Goal: Transaction & Acquisition: Purchase product/service

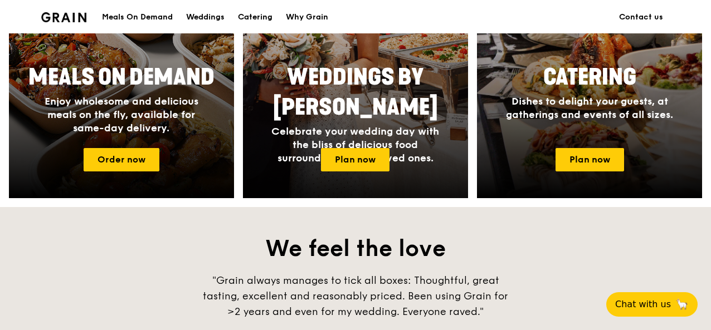
scroll to position [557, 0]
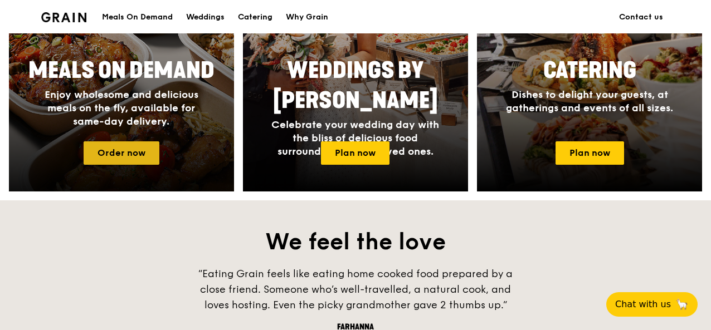
click at [116, 150] on link "Order now" at bounding box center [122, 153] width 76 height 23
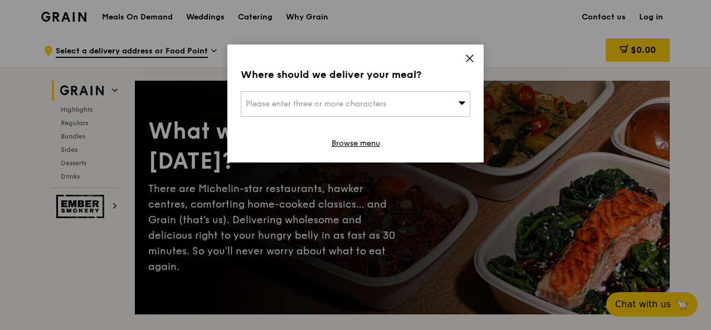
click at [461, 110] on div "Please enter three or more characters" at bounding box center [356, 104] width 230 height 26
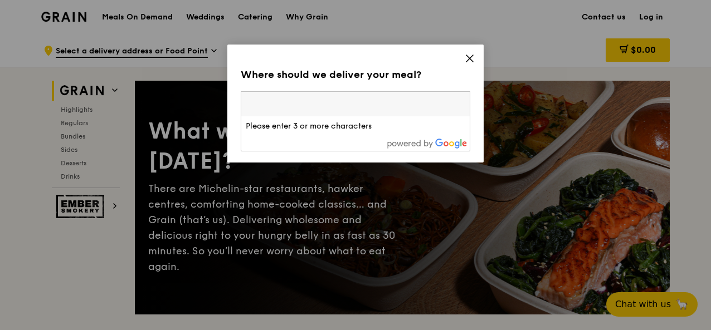
click at [353, 96] on input "search" at bounding box center [355, 104] width 229 height 25
type input "543334"
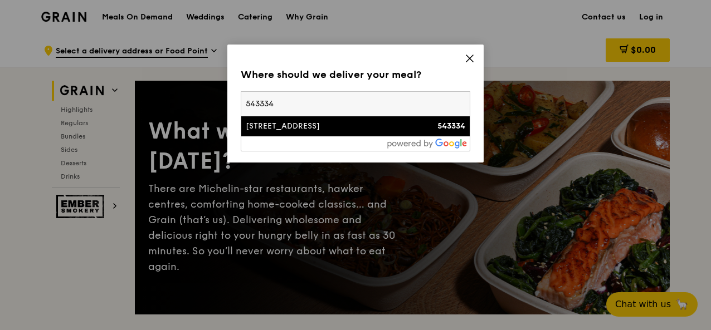
click at [344, 133] on li "334C Anchorvale Crescent 543334" at bounding box center [355, 126] width 229 height 20
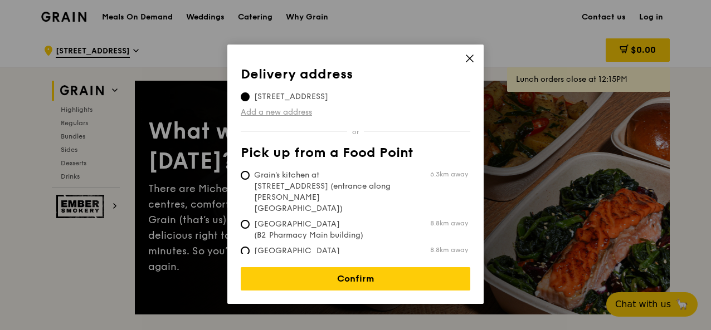
click at [290, 113] on link "Add a new address" at bounding box center [356, 112] width 230 height 11
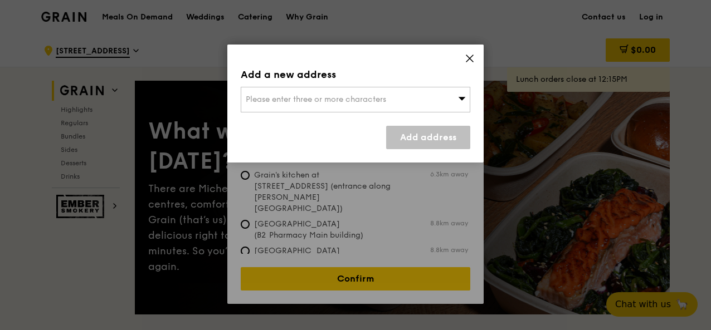
click at [319, 102] on span "Please enter three or more characters" at bounding box center [316, 99] width 140 height 9
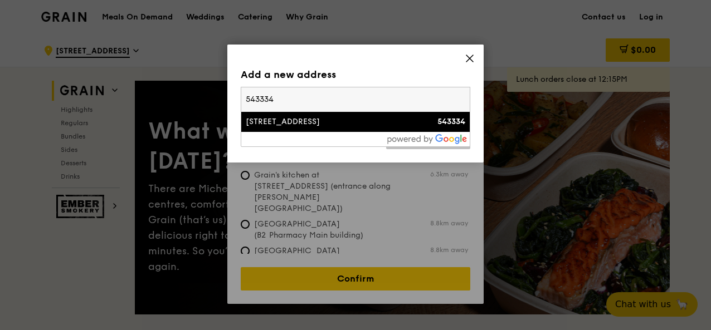
type input "543334"
click at [383, 125] on div "334C Anchorvale Crescent" at bounding box center [328, 121] width 165 height 11
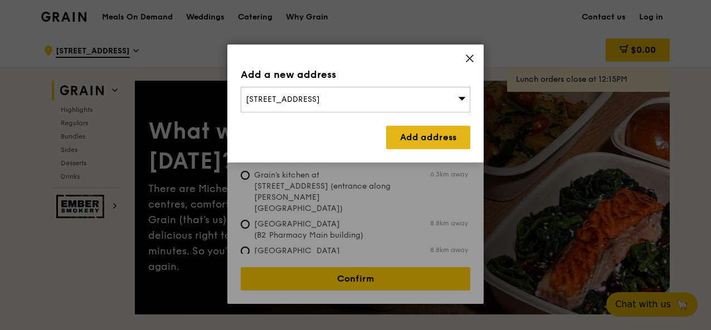
click at [425, 141] on link "Add address" at bounding box center [428, 137] width 84 height 23
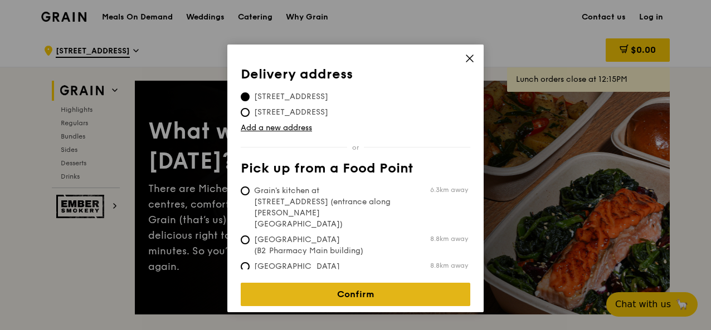
click at [368, 283] on link "Confirm" at bounding box center [356, 294] width 230 height 23
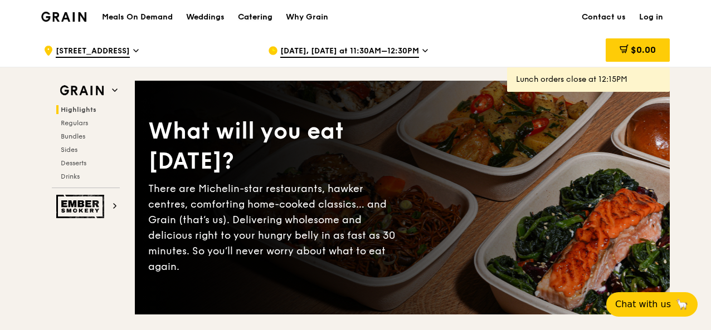
click at [244, 14] on div "Catering" at bounding box center [255, 17] width 35 height 33
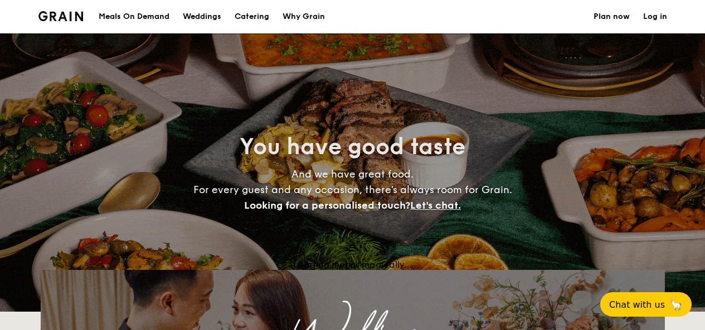
select select
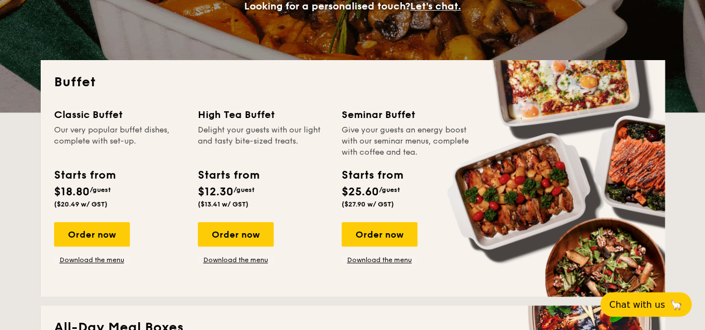
scroll to position [279, 0]
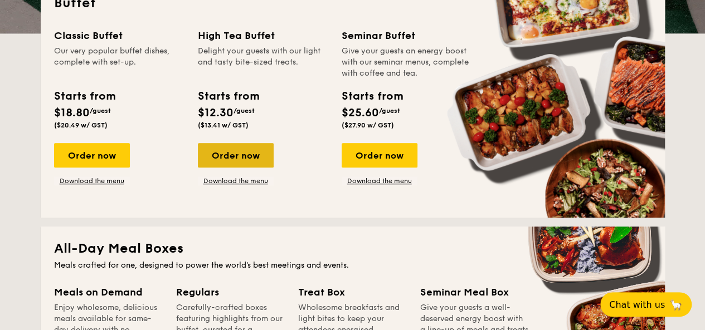
click at [228, 150] on div "Order now" at bounding box center [236, 155] width 76 height 25
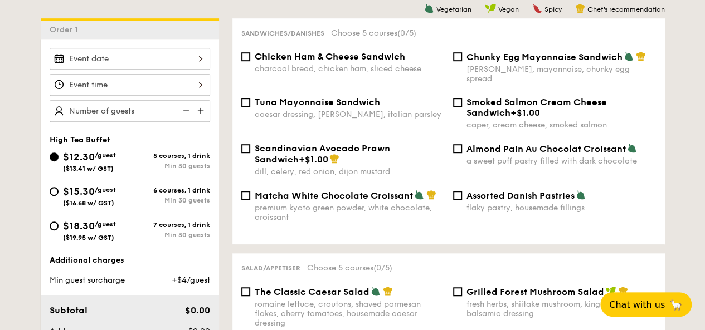
scroll to position [223, 0]
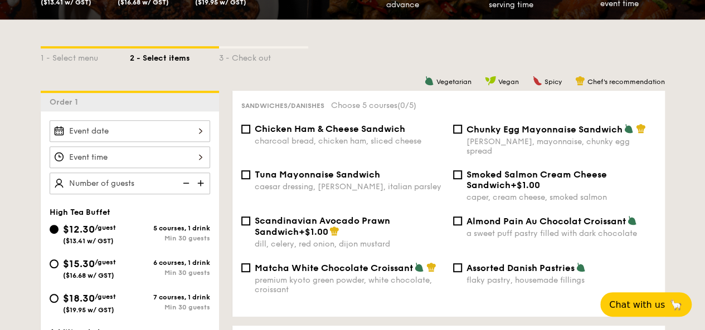
select select
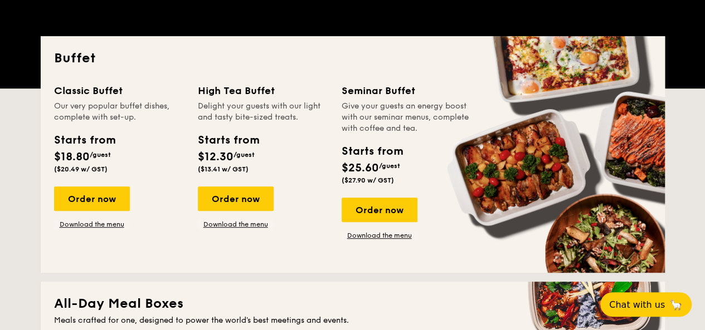
scroll to position [279, 0]
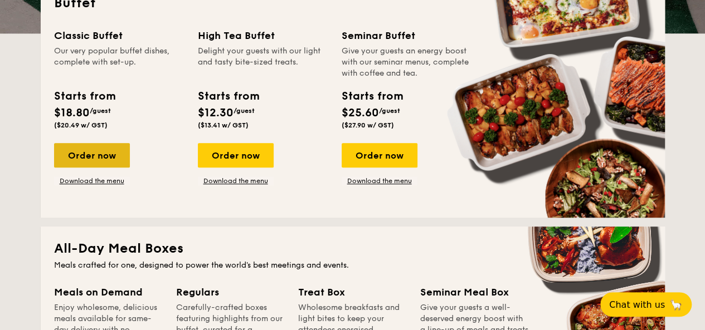
click at [105, 158] on div "Order now" at bounding box center [92, 155] width 76 height 25
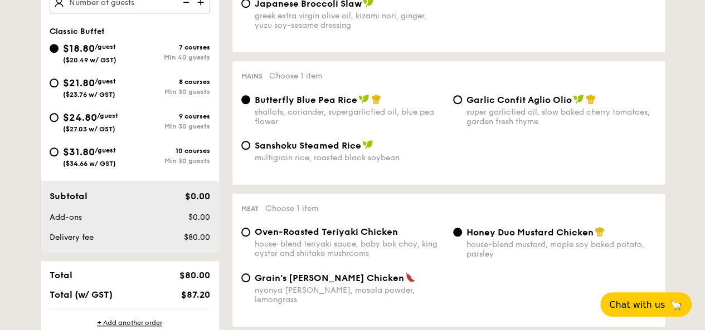
scroll to position [446, 0]
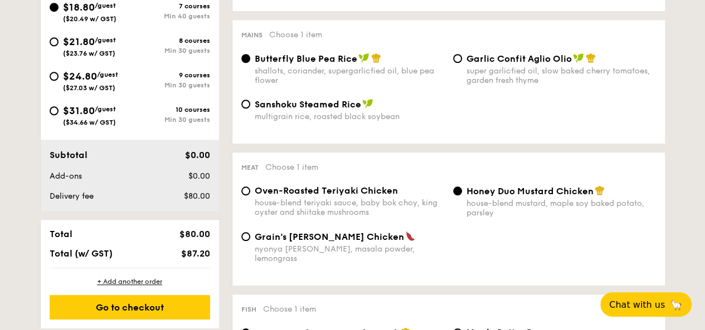
click at [108, 123] on span "($34.66 w/ GST)" at bounding box center [89, 123] width 53 height 8
click at [59, 115] on input "$31.80 /guest ($34.66 w/ GST) 10 courses Min 30 guests" at bounding box center [54, 110] width 9 height 9
radio input "true"
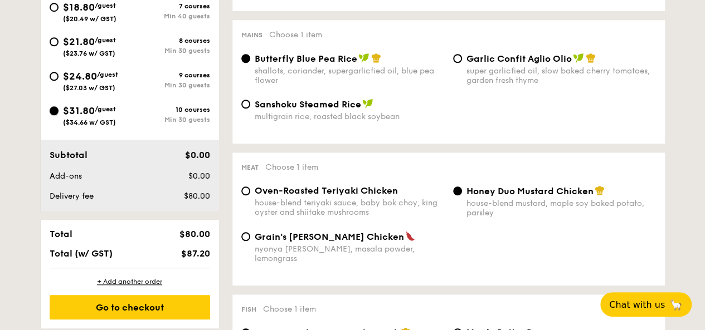
radio input "true"
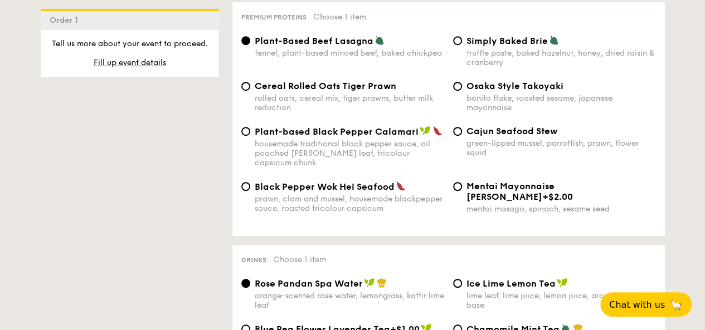
scroll to position [2396, 0]
